Goal: Information Seeking & Learning: Check status

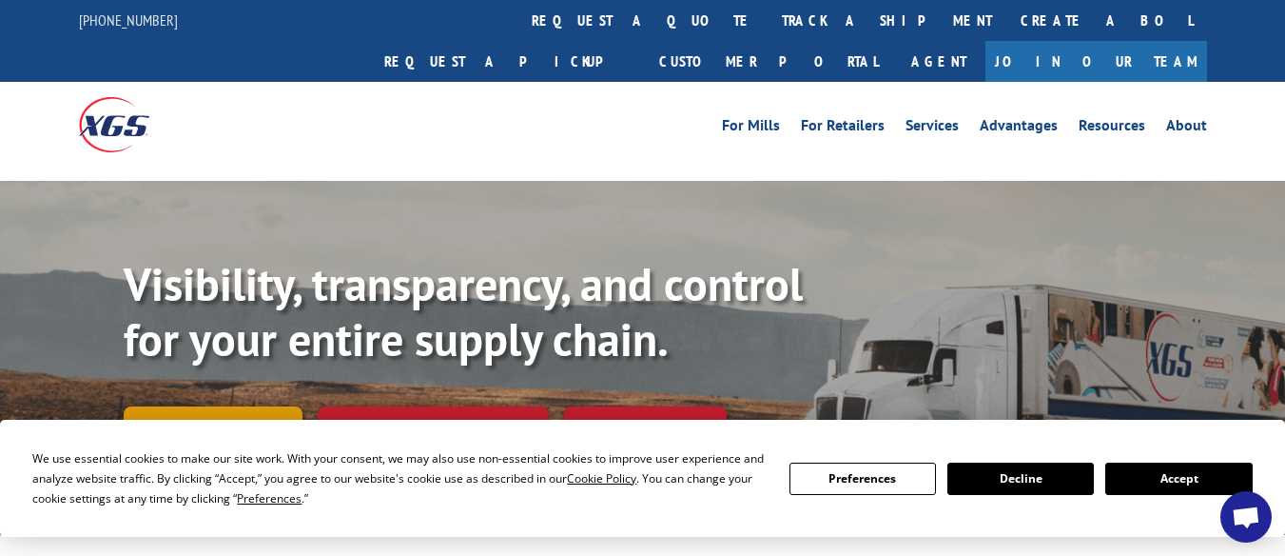
click at [244, 406] on link "Track shipment" at bounding box center [213, 426] width 179 height 40
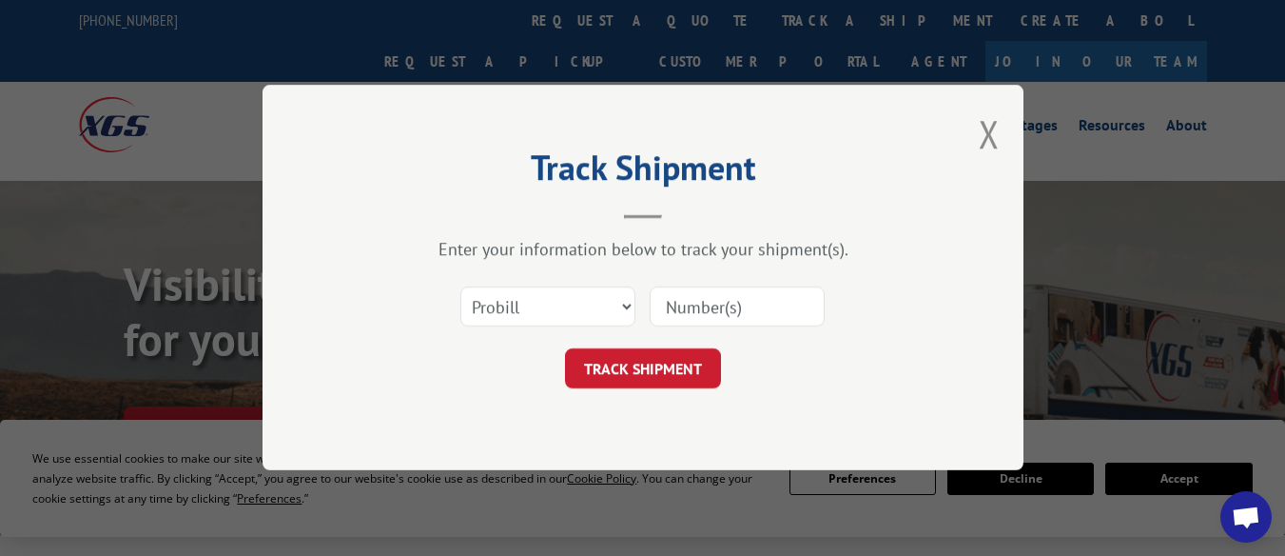
click at [744, 282] on div "Select category... Probill BOL PO" at bounding box center [643, 307] width 571 height 63
click at [744, 307] on input at bounding box center [737, 307] width 175 height 40
click at [646, 371] on button "TRACK SHIPMENT" at bounding box center [643, 369] width 156 height 40
click at [740, 300] on input at bounding box center [737, 307] width 175 height 40
type input "15101321"
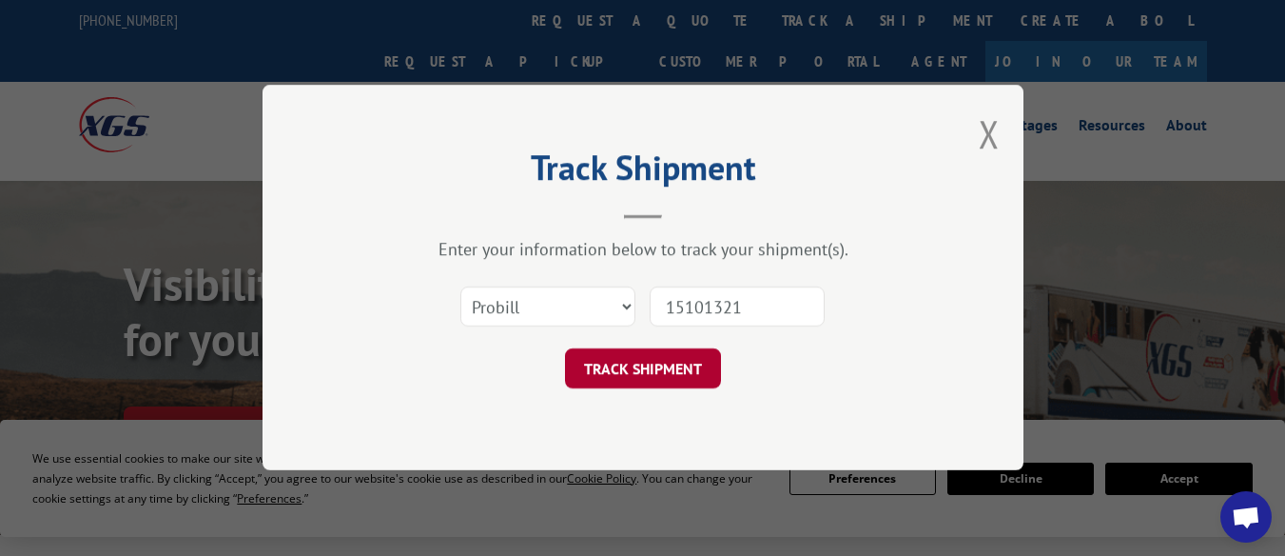
click at [683, 371] on button "TRACK SHIPMENT" at bounding box center [643, 369] width 156 height 40
